Goal: Navigation & Orientation: Find specific page/section

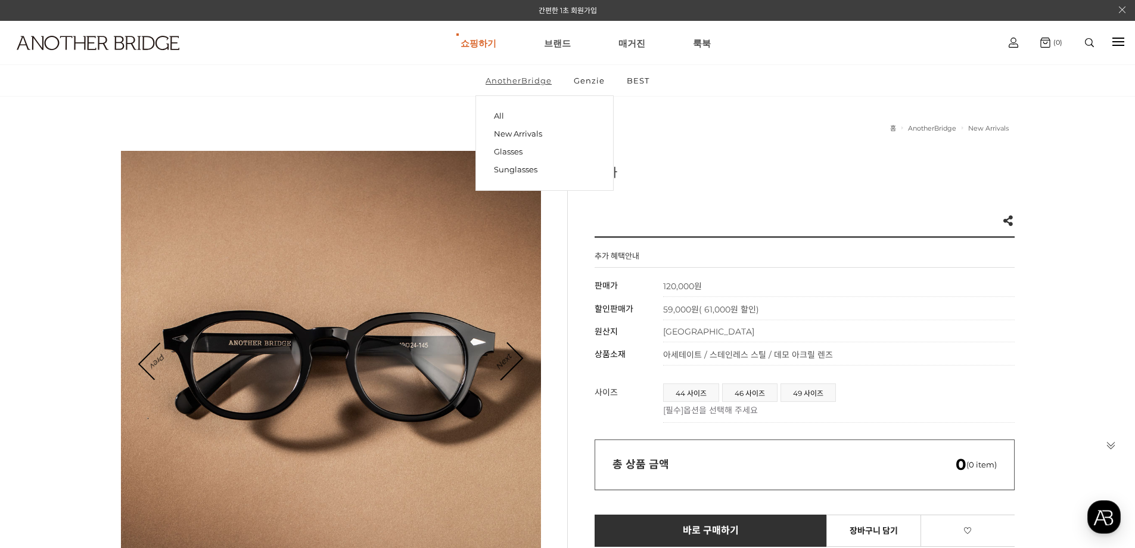
click at [537, 79] on link "AnotherBridge" at bounding box center [519, 80] width 86 height 31
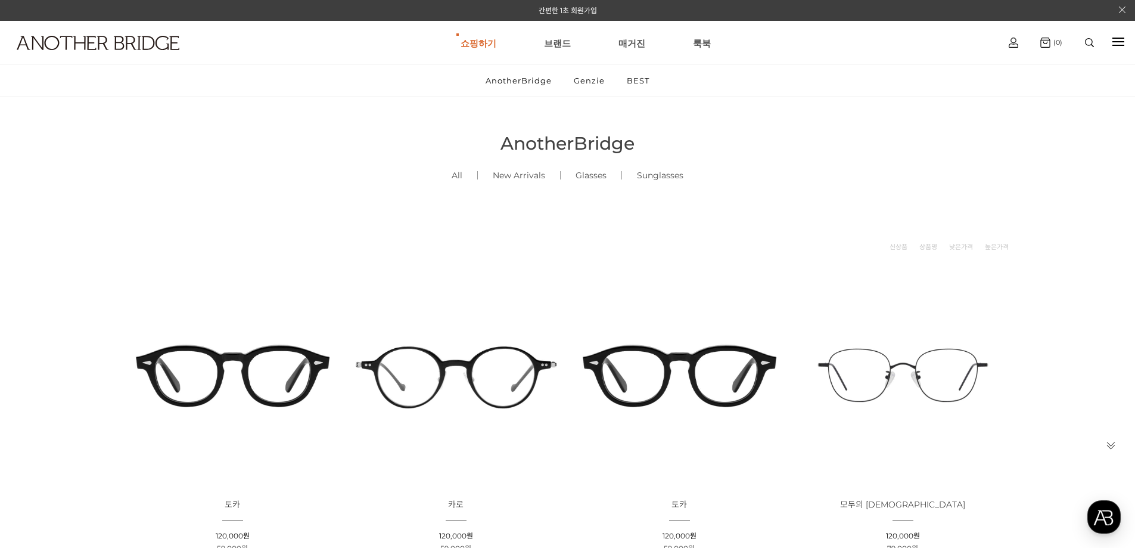
drag, startPoint x: 602, startPoint y: 243, endPoint x: 568, endPoint y: 138, distance: 110.8
click at [587, 82] on link "Genzie" at bounding box center [589, 80] width 51 height 31
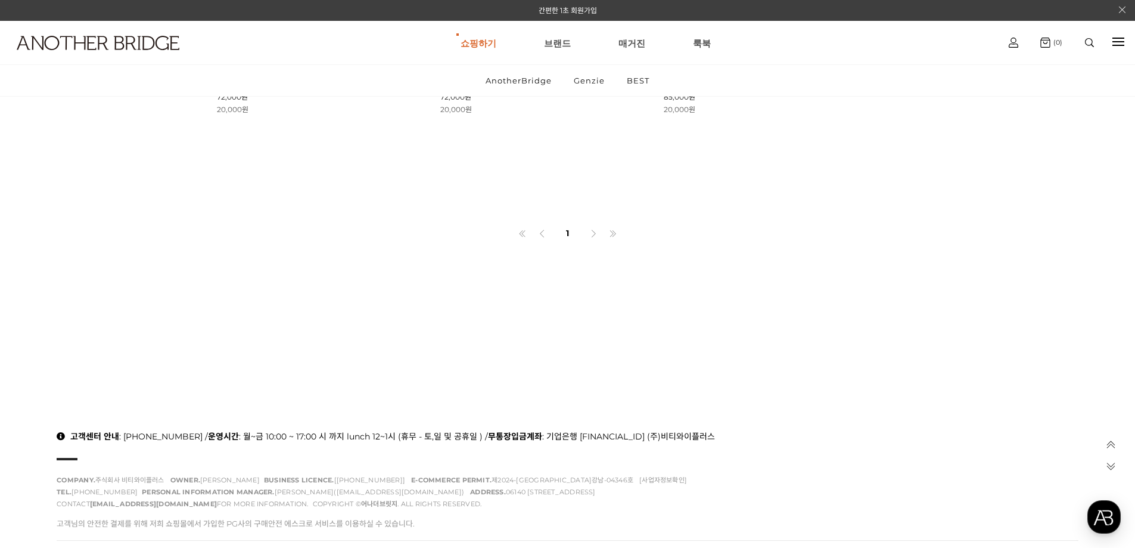
scroll to position [4494, 0]
